Goal: Information Seeking & Learning: Stay updated

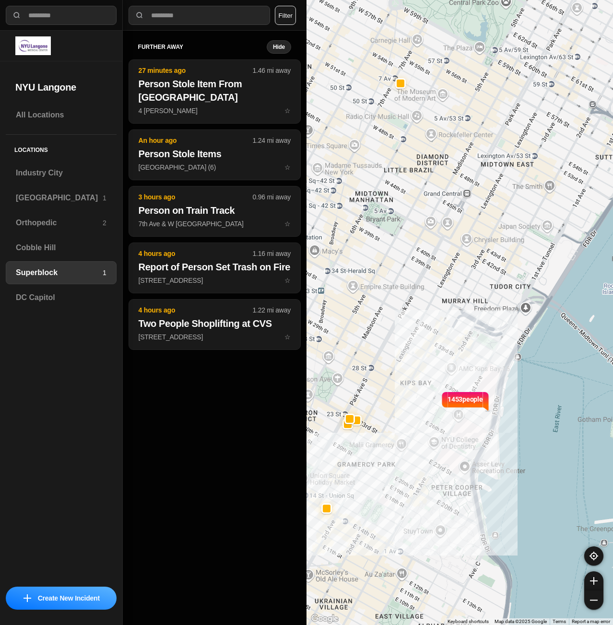
select select "*"
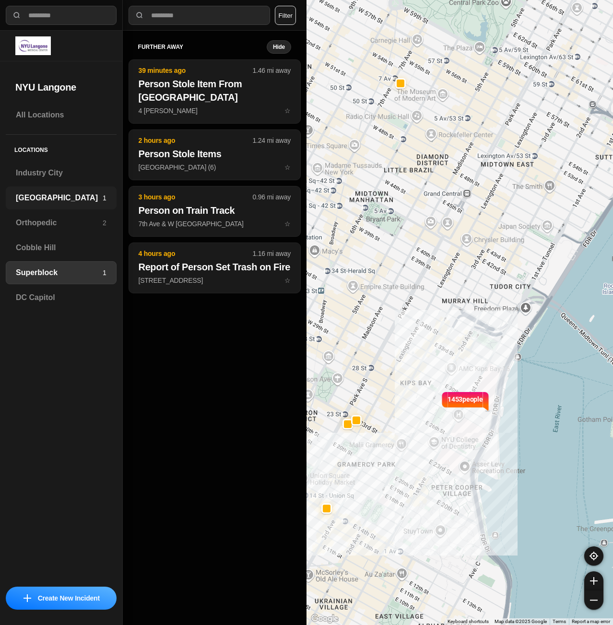
click at [35, 197] on h3 "[GEOGRAPHIC_DATA]" at bounding box center [59, 198] width 87 height 12
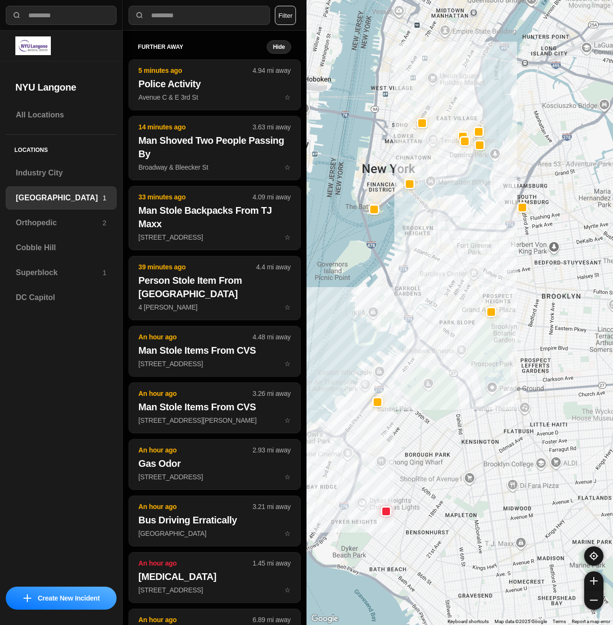
drag, startPoint x: 489, startPoint y: 325, endPoint x: 419, endPoint y: 480, distance: 169.9
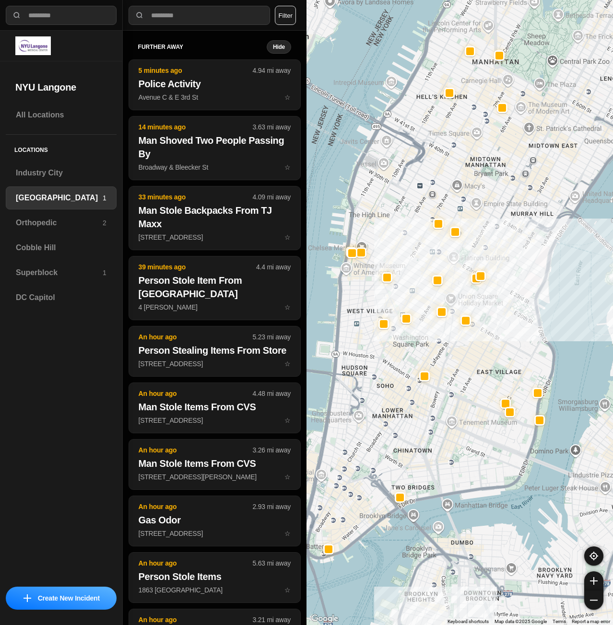
drag, startPoint x: 429, startPoint y: 178, endPoint x: 453, endPoint y: 401, distance: 224.6
click at [453, 401] on div "421 people" at bounding box center [459, 312] width 306 height 625
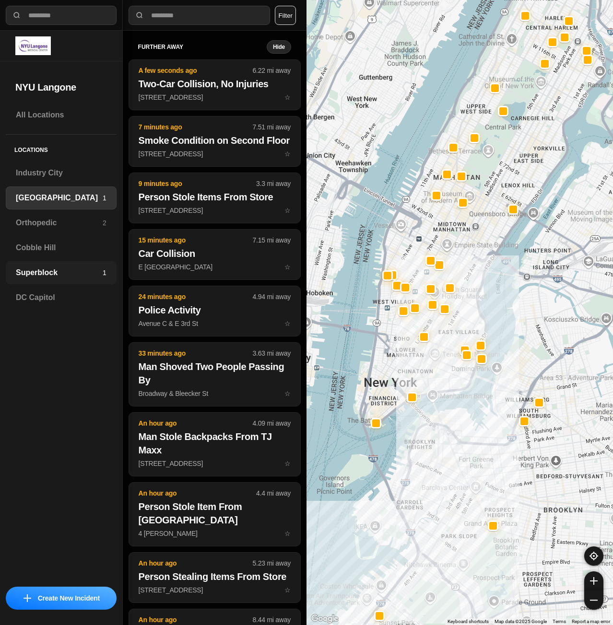
click at [65, 273] on h3 "Superblock" at bounding box center [59, 273] width 87 height 12
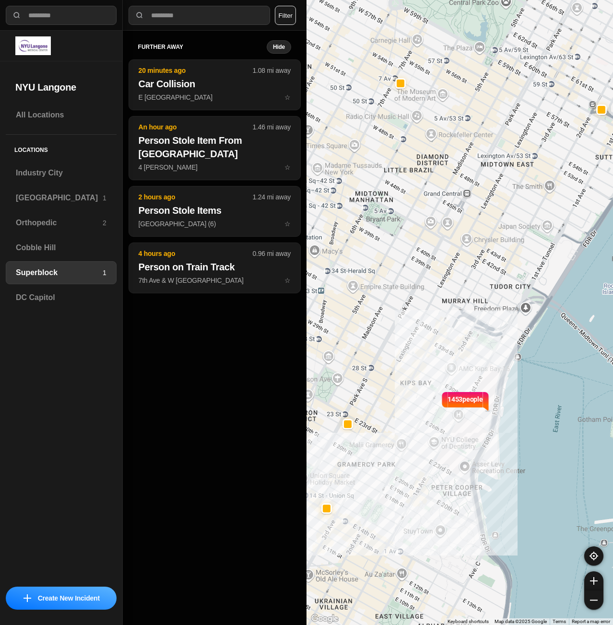
click at [225, 396] on div "further away Hide 20 minutes ago 1.08 mi away Car Collision E [GEOGRAPHIC_DATA]…" at bounding box center [215, 328] width 184 height 594
click at [47, 201] on h3 "[GEOGRAPHIC_DATA]" at bounding box center [59, 198] width 87 height 12
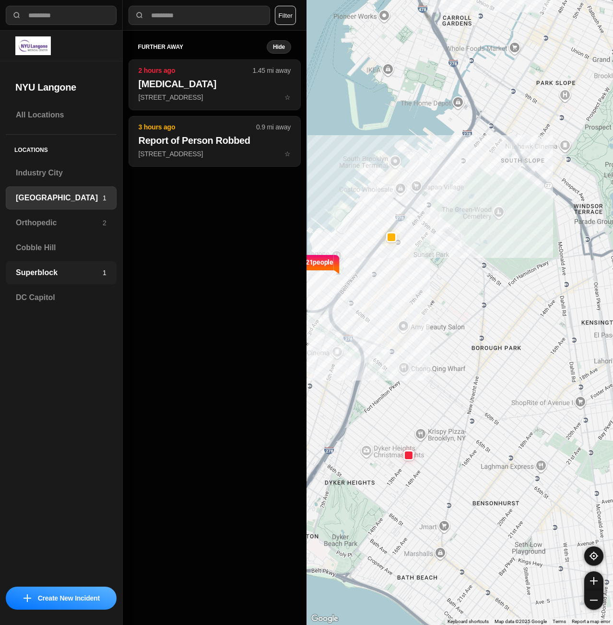
click at [36, 274] on h3 "Superblock" at bounding box center [59, 273] width 87 height 12
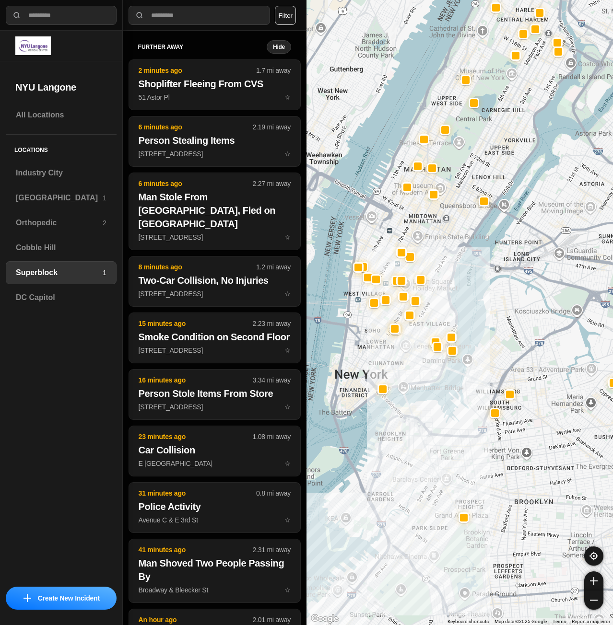
drag, startPoint x: 474, startPoint y: 448, endPoint x: 512, endPoint y: 375, distance: 82.5
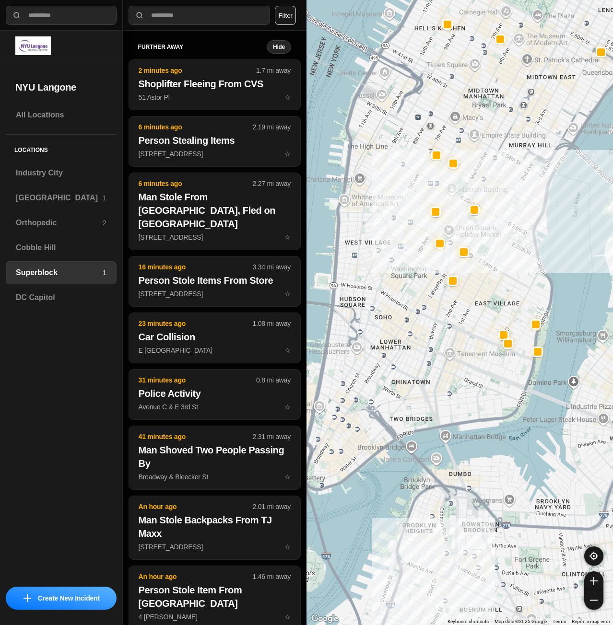
drag, startPoint x: 470, startPoint y: 325, endPoint x: 571, endPoint y: 298, distance: 104.9
click at [571, 298] on div at bounding box center [459, 312] width 306 height 625
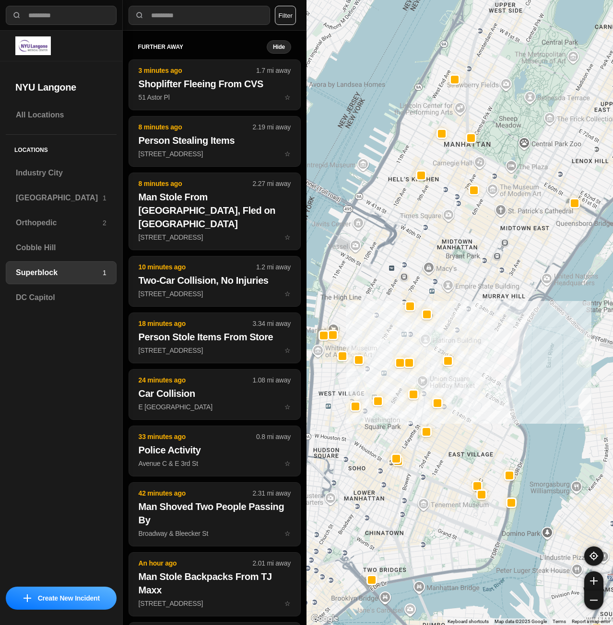
drag, startPoint x: 492, startPoint y: 281, endPoint x: 477, endPoint y: 395, distance: 114.6
click at [477, 395] on div at bounding box center [459, 312] width 306 height 625
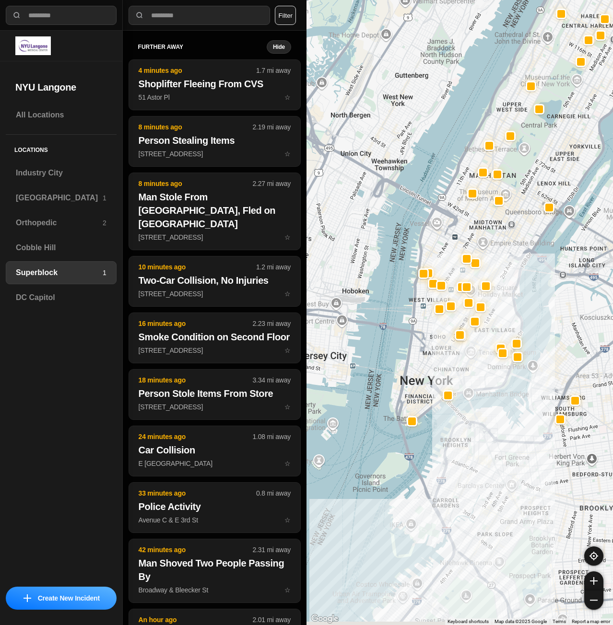
drag, startPoint x: 501, startPoint y: 560, endPoint x: 482, endPoint y: 316, distance: 244.8
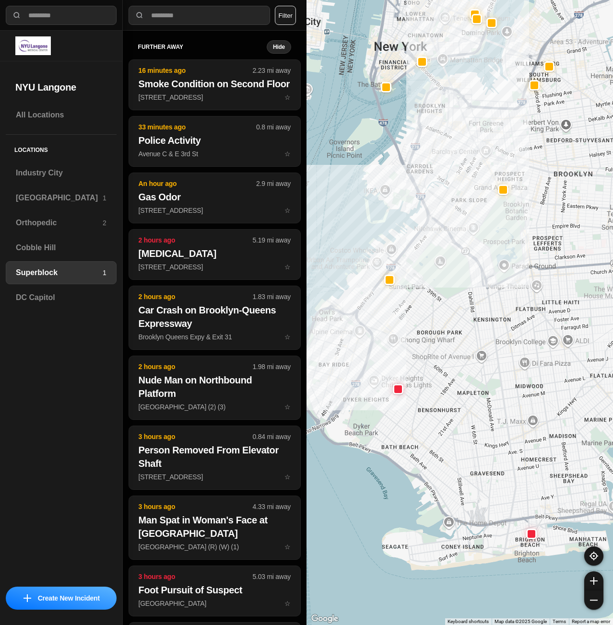
drag, startPoint x: 493, startPoint y: 336, endPoint x: 547, endPoint y: 340, distance: 54.9
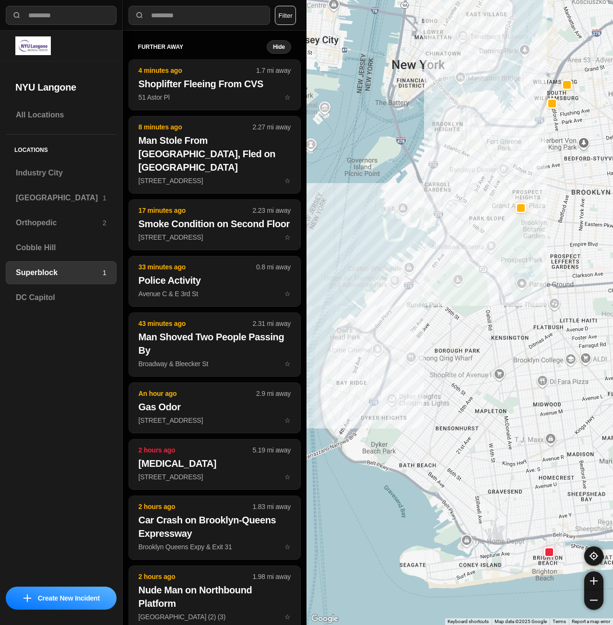
drag, startPoint x: 487, startPoint y: 403, endPoint x: 613, endPoint y: 443, distance: 131.9
click at [612, 443] on html "**********" at bounding box center [306, 312] width 613 height 625
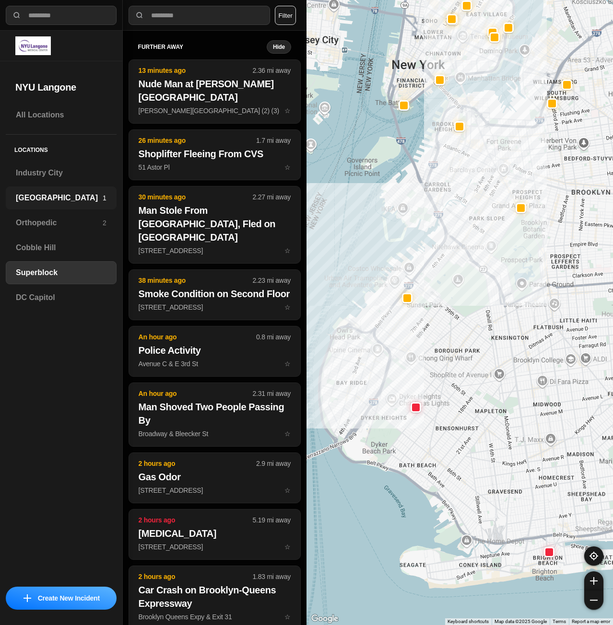
click at [35, 199] on h3 "[GEOGRAPHIC_DATA]" at bounding box center [59, 198] width 87 height 12
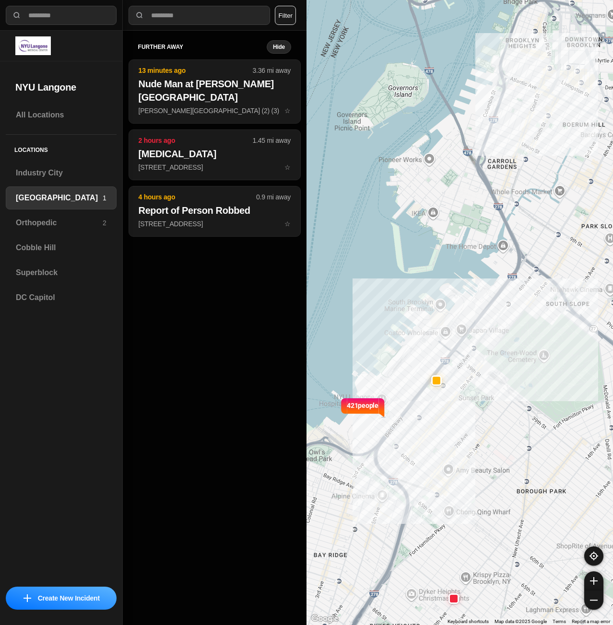
drag, startPoint x: 436, startPoint y: 298, endPoint x: 478, endPoint y: 438, distance: 146.6
click at [478, 438] on div "421 people" at bounding box center [459, 312] width 306 height 625
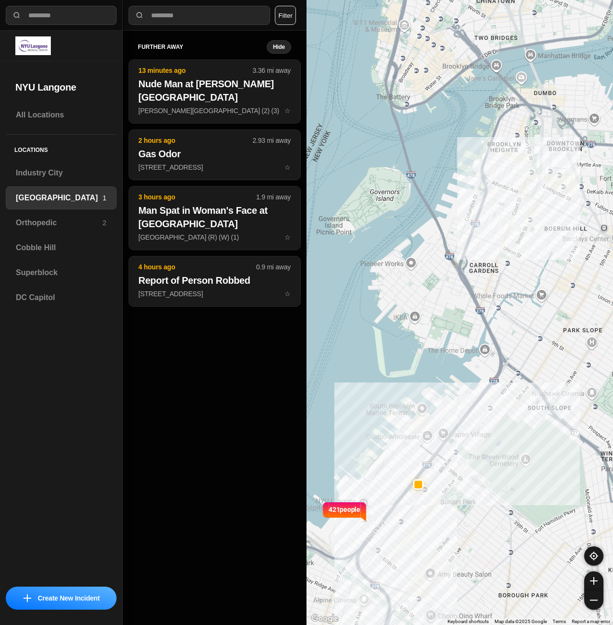
drag, startPoint x: 501, startPoint y: 352, endPoint x: 482, endPoint y: 457, distance: 106.7
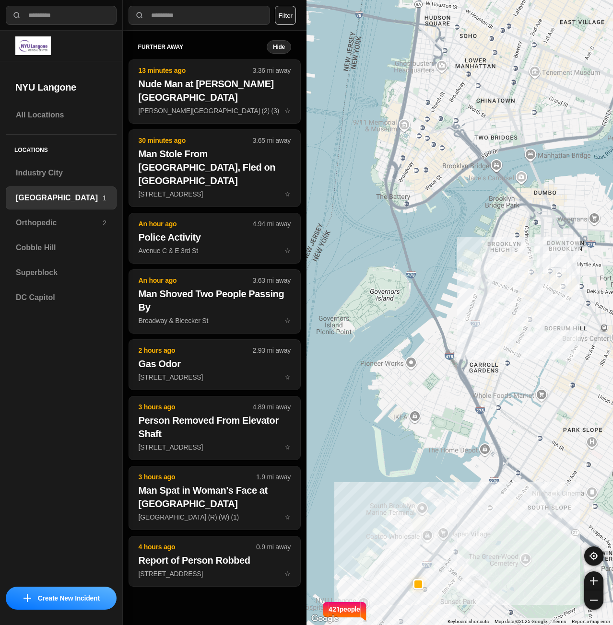
drag, startPoint x: 528, startPoint y: 339, endPoint x: 523, endPoint y: 482, distance: 143.4
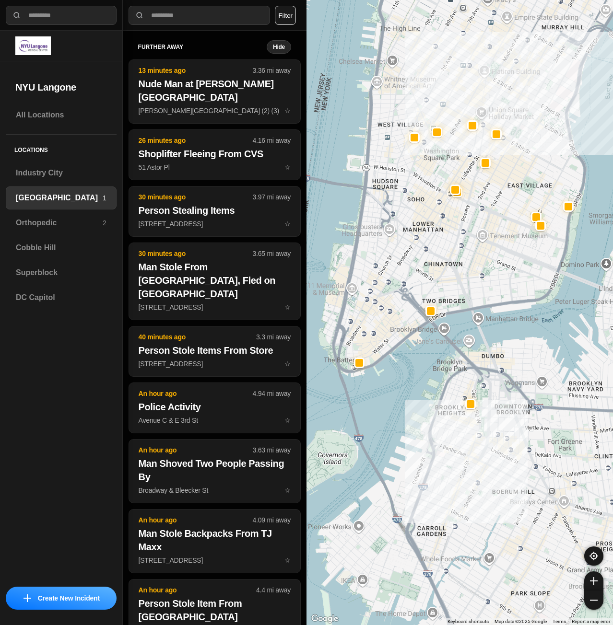
drag, startPoint x: 530, startPoint y: 374, endPoint x: 483, endPoint y: 493, distance: 128.0
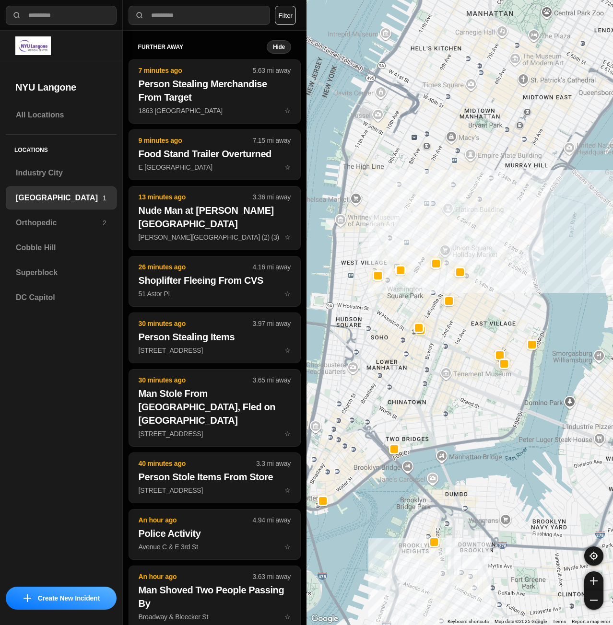
drag, startPoint x: 449, startPoint y: 366, endPoint x: 425, endPoint y: 471, distance: 107.7
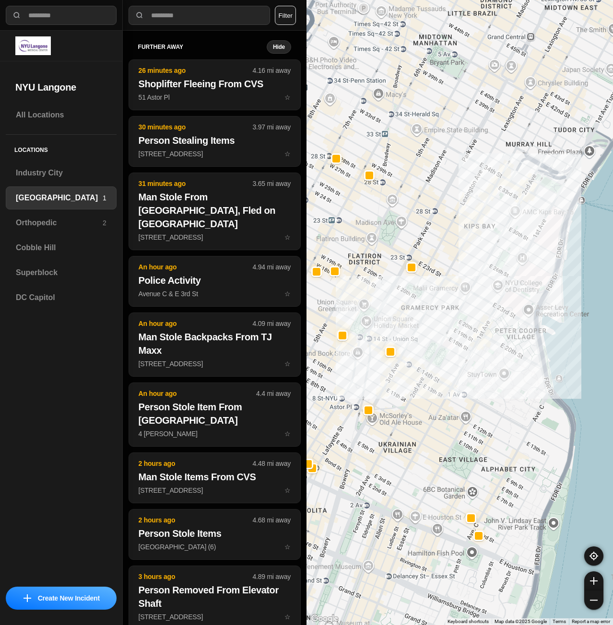
drag, startPoint x: 464, startPoint y: 331, endPoint x: 364, endPoint y: 454, distance: 158.5
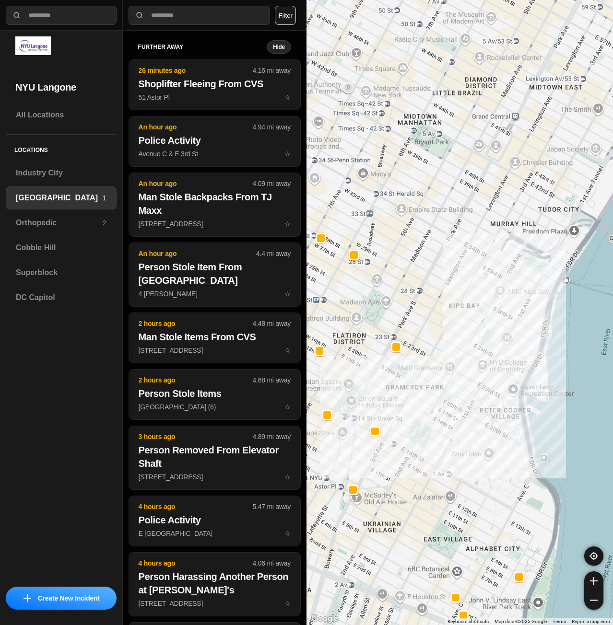
drag, startPoint x: 437, startPoint y: 335, endPoint x: 428, endPoint y: 417, distance: 82.9
click at [428, 417] on div "421 people" at bounding box center [459, 312] width 306 height 625
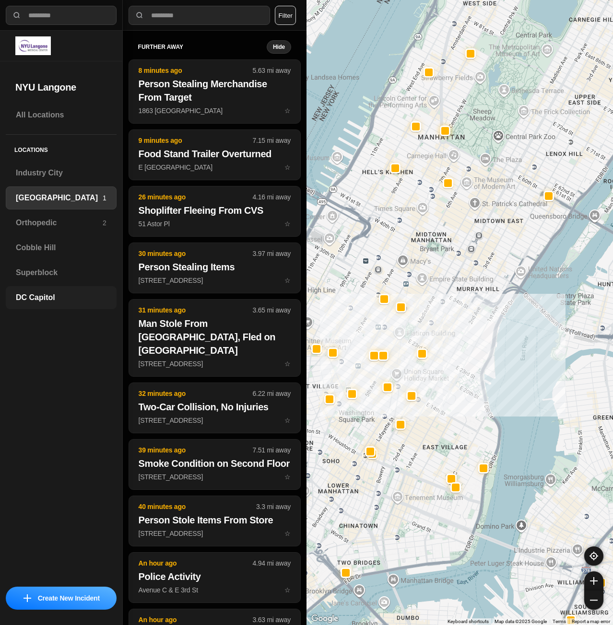
click at [28, 295] on h3 "DC Capitol" at bounding box center [61, 298] width 91 height 12
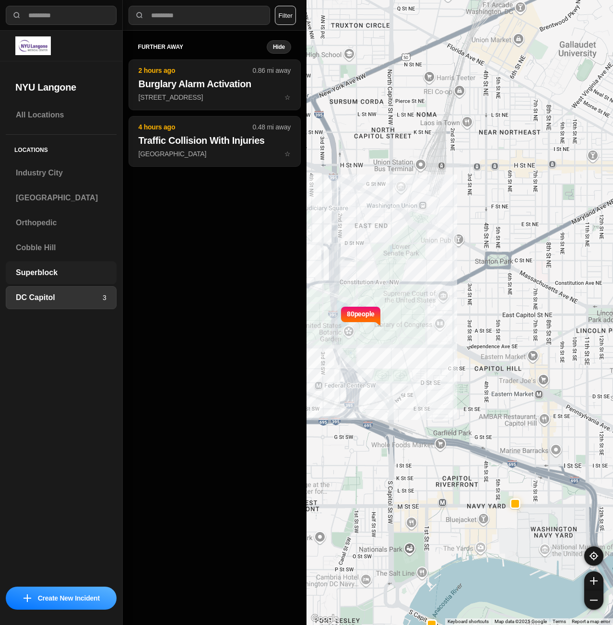
click at [38, 277] on h3 "Superblock" at bounding box center [61, 273] width 91 height 12
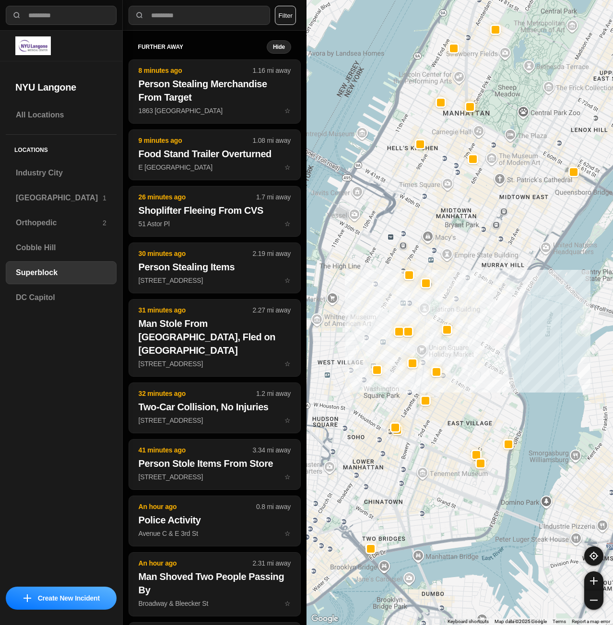
drag, startPoint x: 315, startPoint y: 360, endPoint x: 372, endPoint y: 290, distance: 91.3
click at [372, 290] on div at bounding box center [459, 312] width 306 height 625
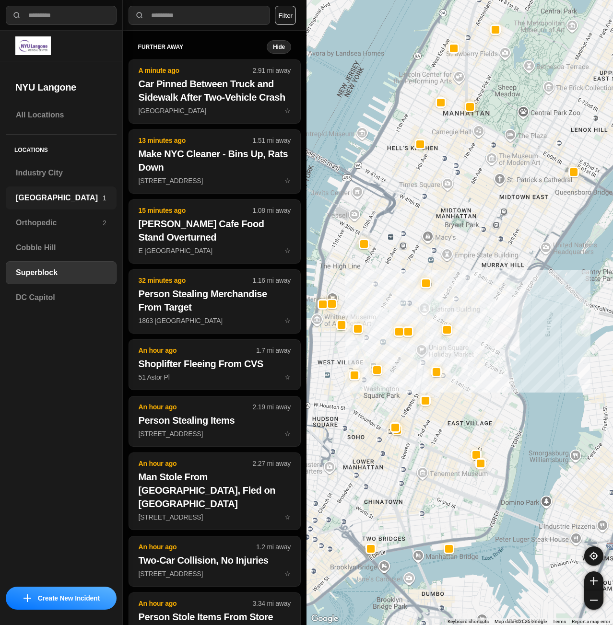
click at [68, 195] on h3 "[GEOGRAPHIC_DATA]" at bounding box center [59, 198] width 87 height 12
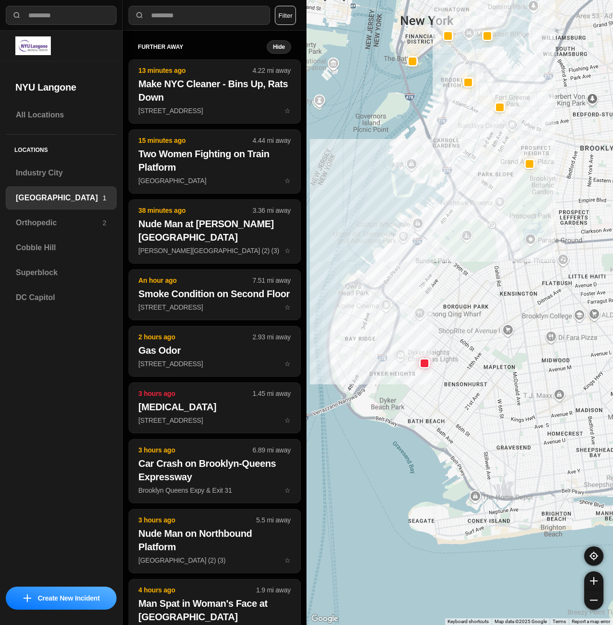
drag, startPoint x: 525, startPoint y: 371, endPoint x: 453, endPoint y: 319, distance: 88.8
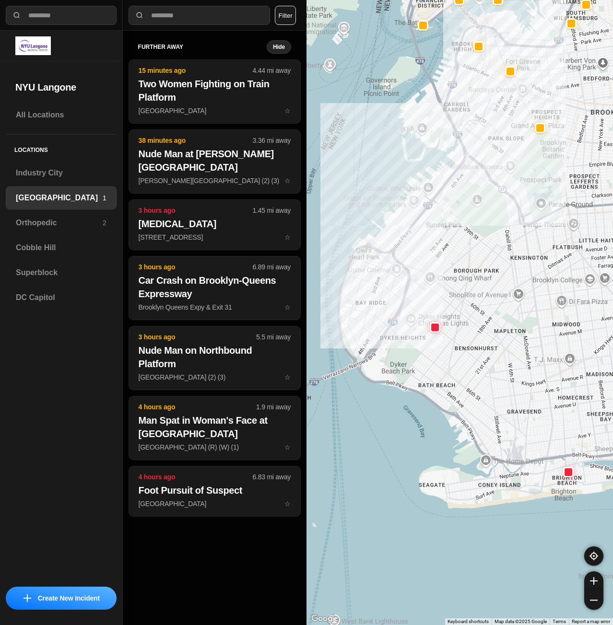
drag, startPoint x: 541, startPoint y: 379, endPoint x: 545, endPoint y: 364, distance: 15.5
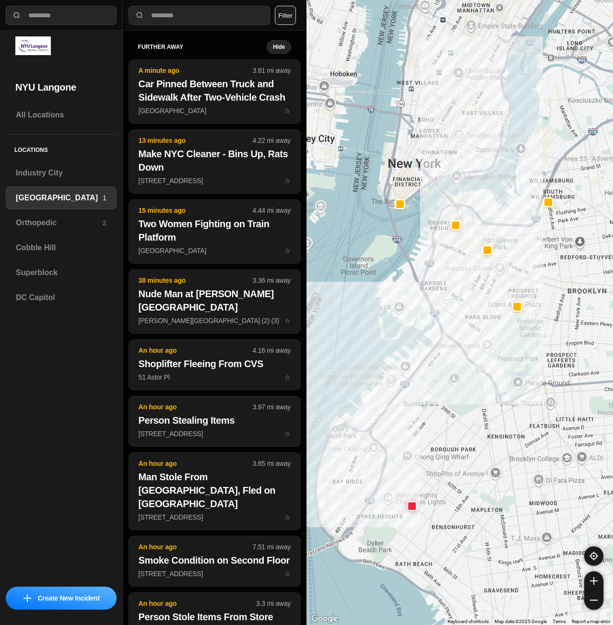
drag, startPoint x: 492, startPoint y: 294, endPoint x: 450, endPoint y: 446, distance: 157.7
click at [450, 446] on div at bounding box center [459, 312] width 306 height 625
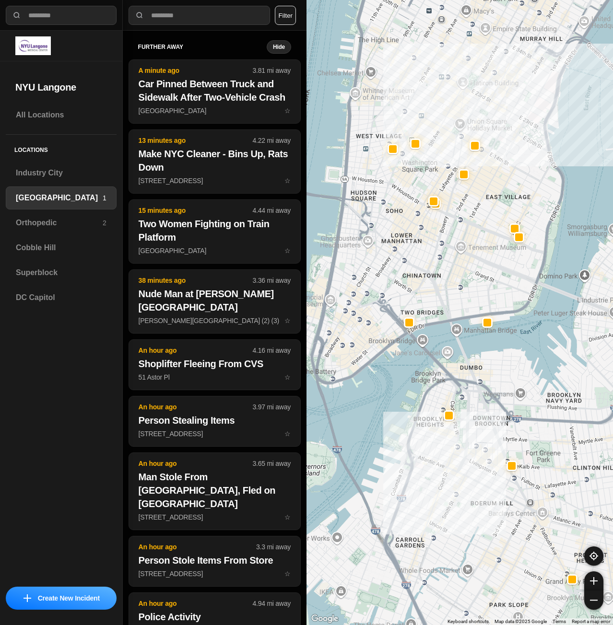
drag, startPoint x: 471, startPoint y: 254, endPoint x: 499, endPoint y: 348, distance: 98.2
click at [499, 348] on div "421 people" at bounding box center [459, 312] width 306 height 625
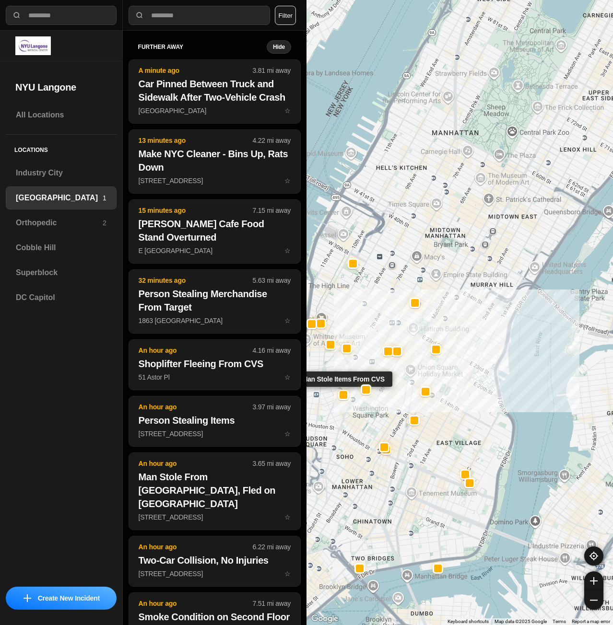
drag, startPoint x: 398, startPoint y: 148, endPoint x: 362, endPoint y: 344, distance: 199.9
click at [349, 376] on div "421 people Man Stole Items From CVS" at bounding box center [459, 312] width 306 height 625
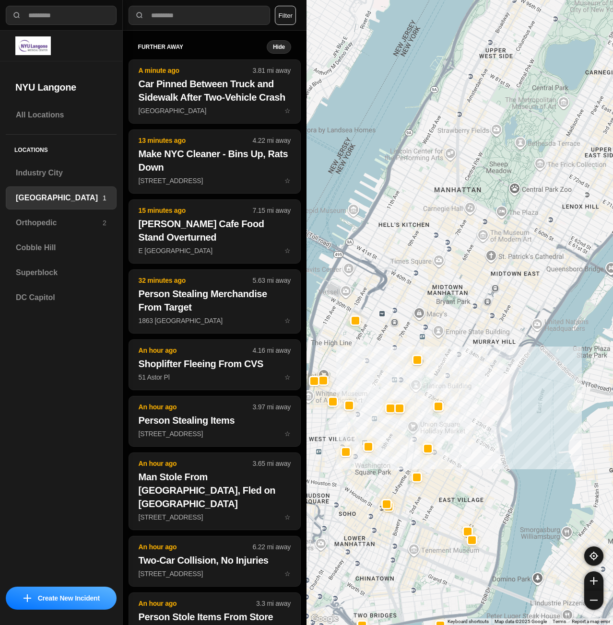
drag, startPoint x: 485, startPoint y: 175, endPoint x: 487, endPoint y: 240, distance: 64.8
click at [487, 240] on div "421 people" at bounding box center [459, 312] width 306 height 625
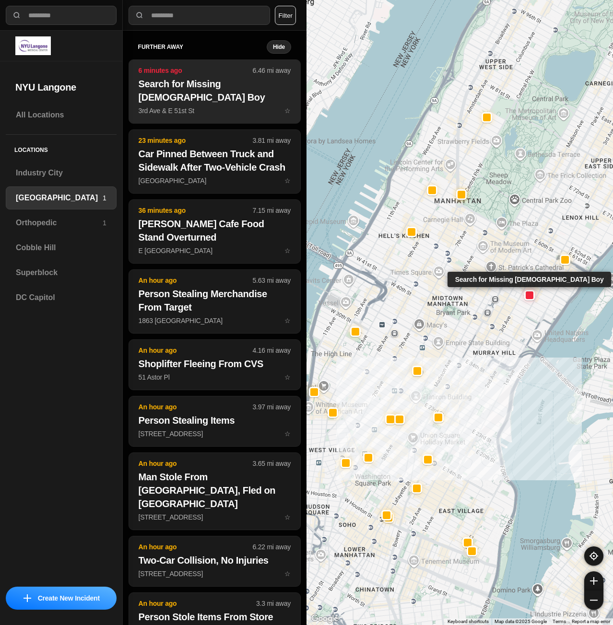
click at [185, 107] on p "3rd Ave & E 51st St ☆" at bounding box center [215, 111] width 152 height 10
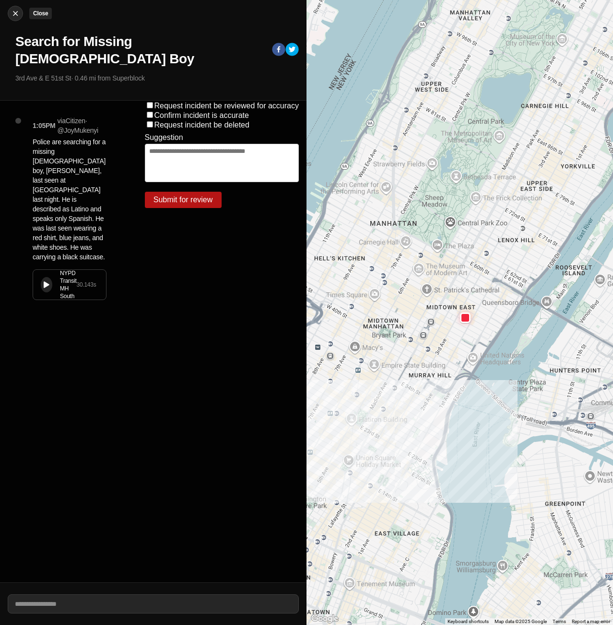
click at [21, 17] on div at bounding box center [15, 14] width 14 height 10
select select "*"
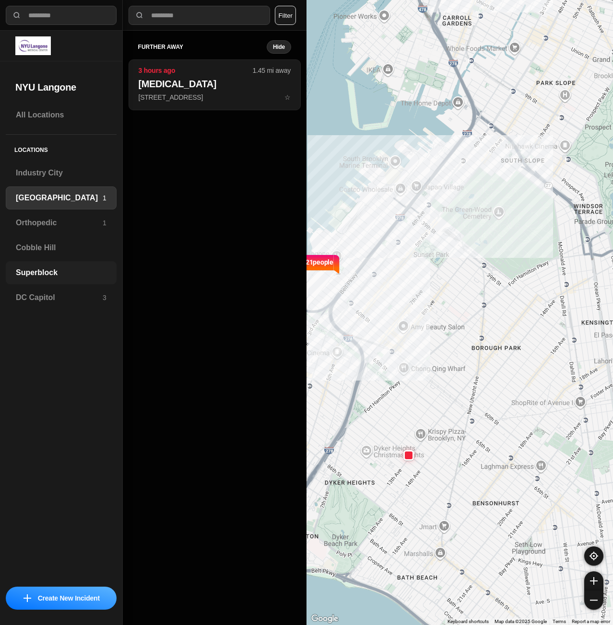
click at [36, 268] on h3 "Superblock" at bounding box center [61, 273] width 91 height 12
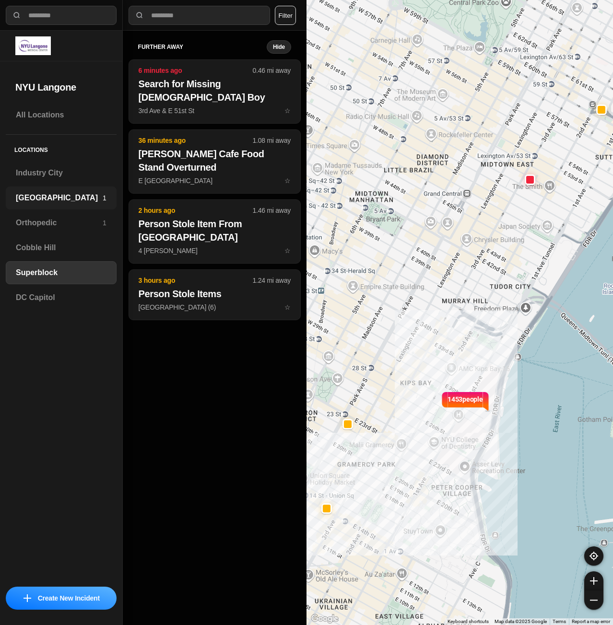
click at [68, 199] on h3 "[GEOGRAPHIC_DATA]" at bounding box center [59, 198] width 87 height 12
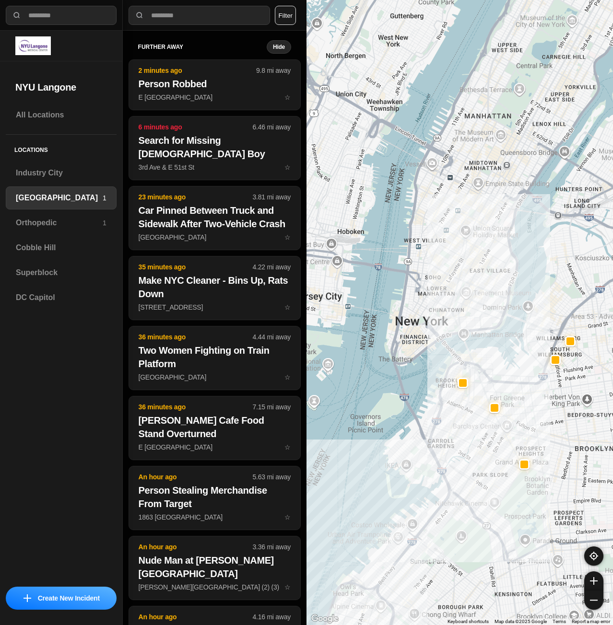
drag, startPoint x: 450, startPoint y: 184, endPoint x: 463, endPoint y: 519, distance: 335.3
click at [463, 519] on div at bounding box center [459, 312] width 306 height 625
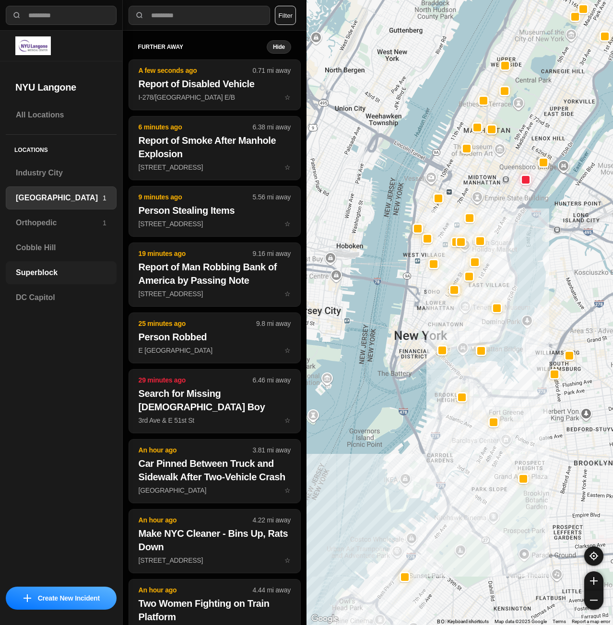
click at [28, 267] on h3 "Superblock" at bounding box center [61, 273] width 91 height 12
